Goal: Find specific page/section: Find specific page/section

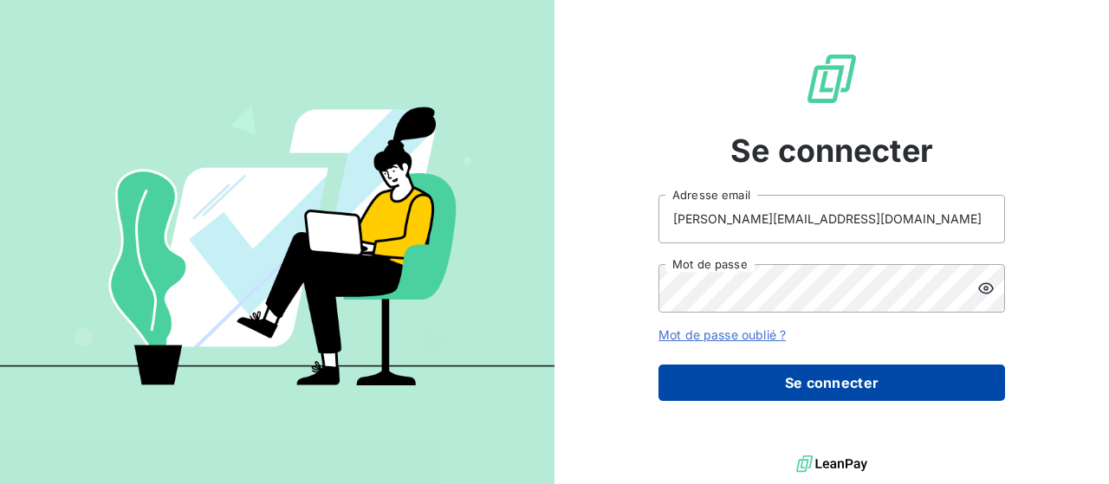
click at [838, 385] on button "Se connecter" at bounding box center [831, 383] width 346 height 36
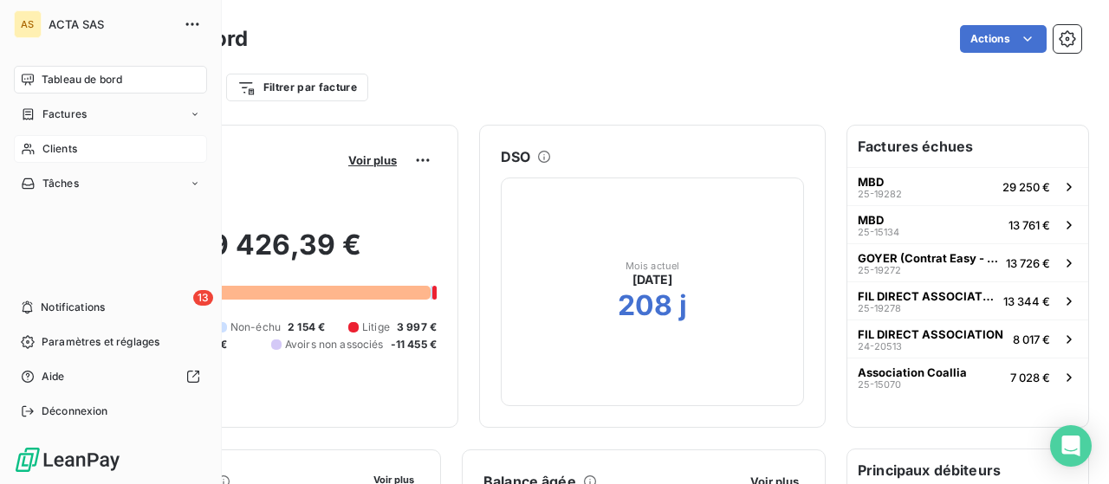
click at [45, 146] on span "Clients" at bounding box center [59, 149] width 35 height 16
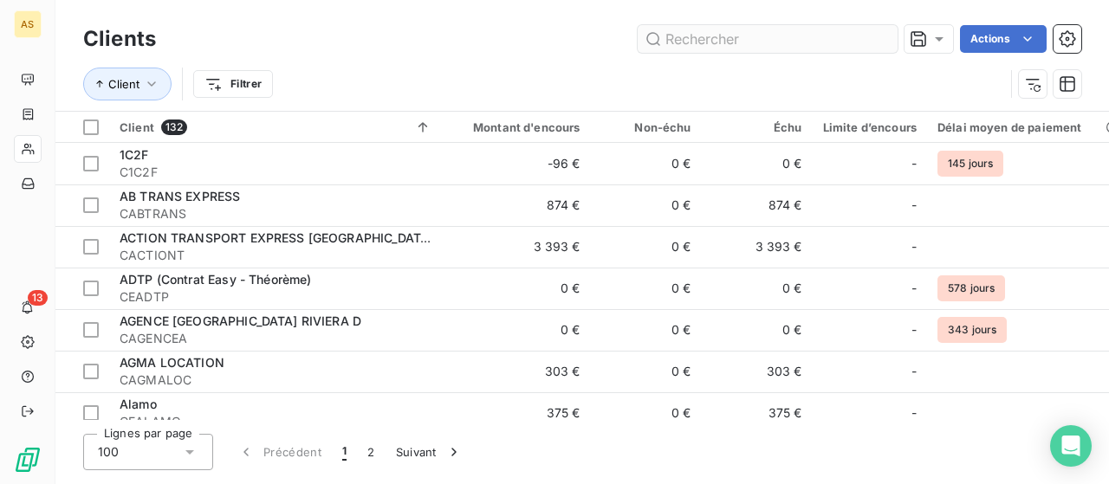
click at [708, 42] on input "text" at bounding box center [767, 39] width 260 height 28
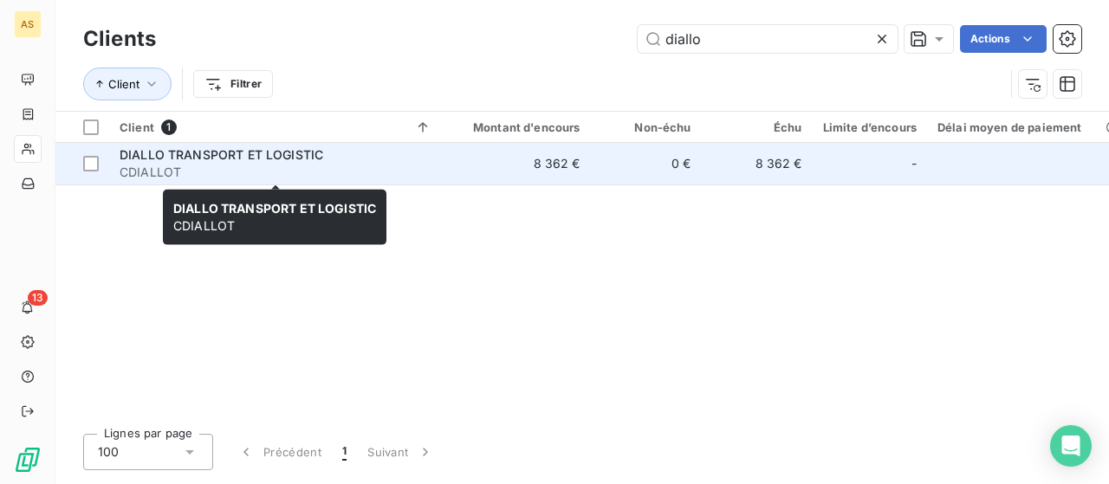
type input "diallo"
click at [188, 160] on span "DIALLO TRANSPORT ET LOGISTIC" at bounding box center [222, 154] width 204 height 15
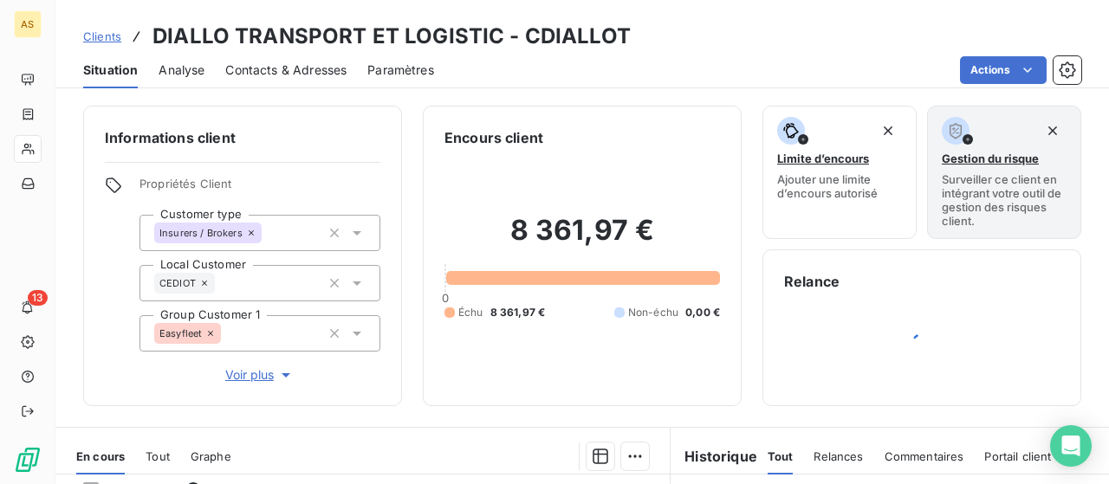
click at [100, 39] on span "Clients" at bounding box center [102, 36] width 38 height 14
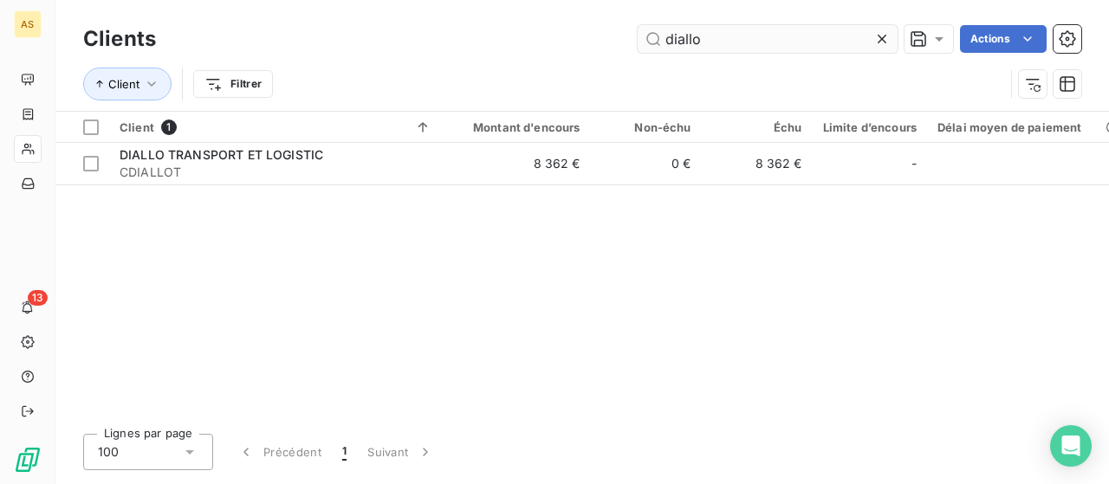
drag, startPoint x: 703, startPoint y: 44, endPoint x: 519, endPoint y: 15, distance: 186.8
click at [637, 25] on input "diallo" at bounding box center [767, 39] width 260 height 28
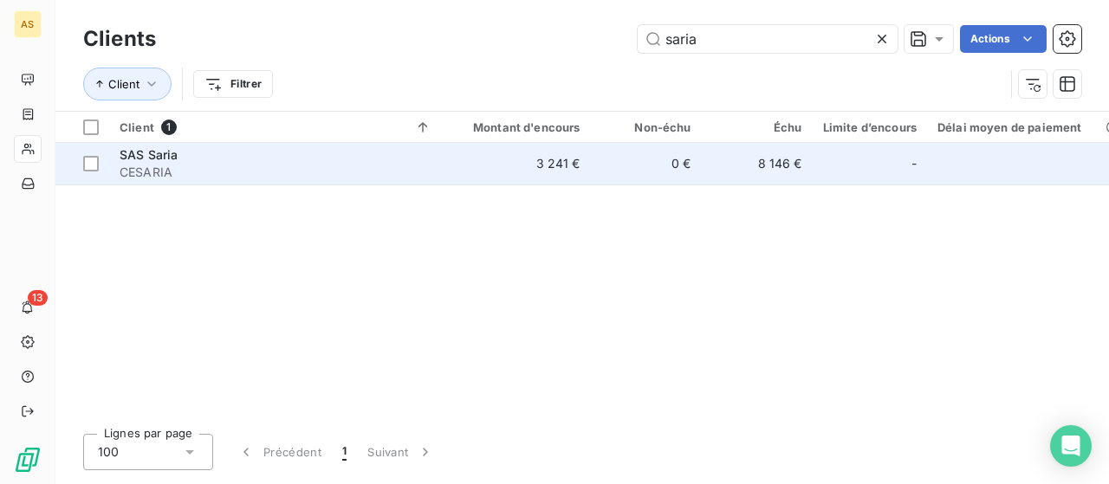
type input "saria"
click at [136, 153] on span "SAS Saria" at bounding box center [149, 154] width 58 height 15
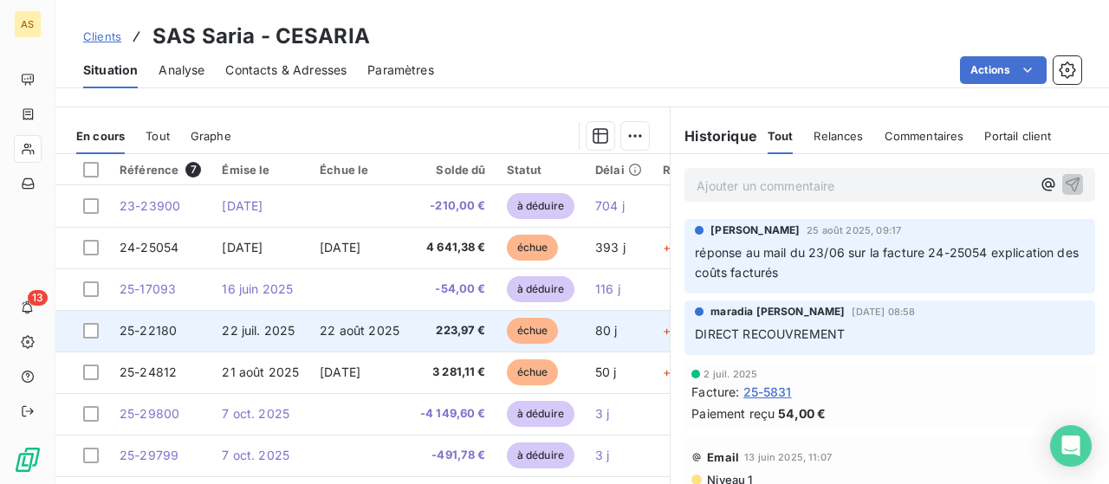
scroll to position [322, 0]
